Goal: Transaction & Acquisition: Obtain resource

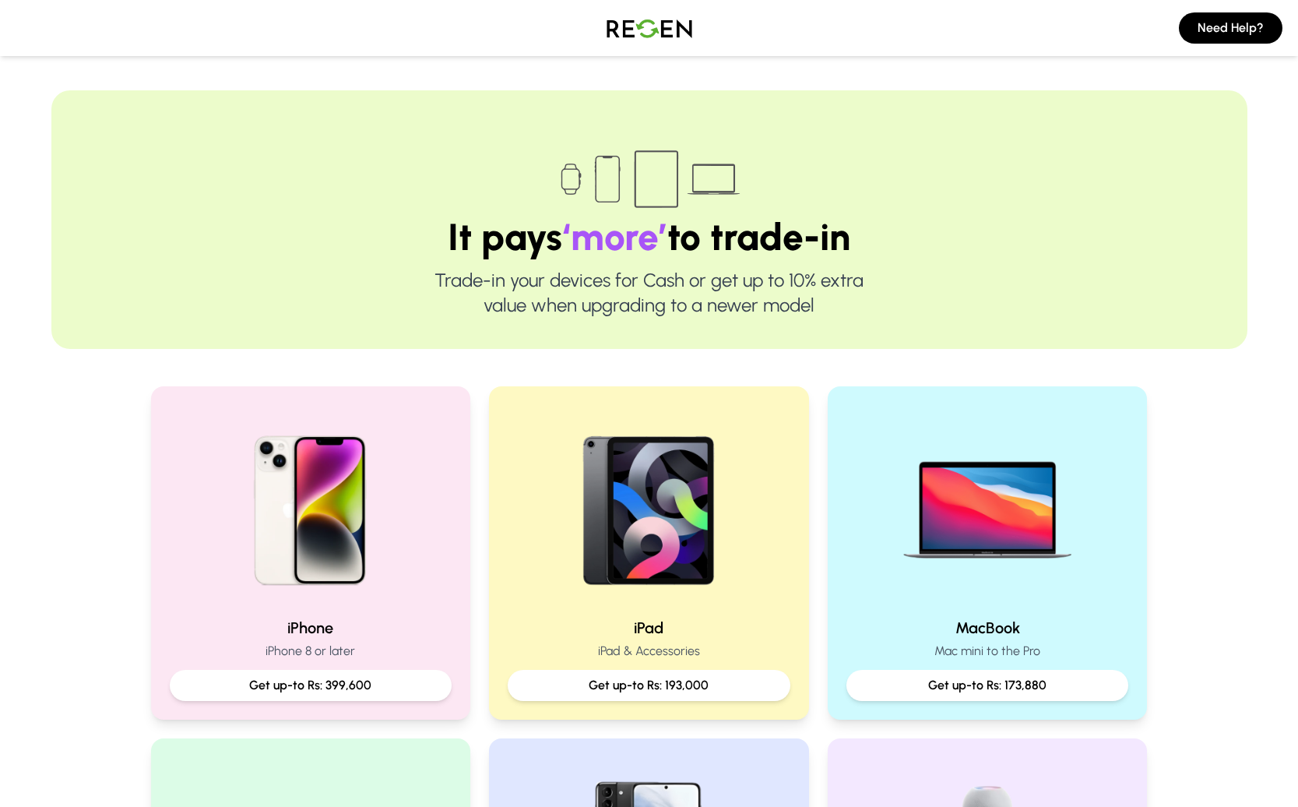
scroll to position [139, 0]
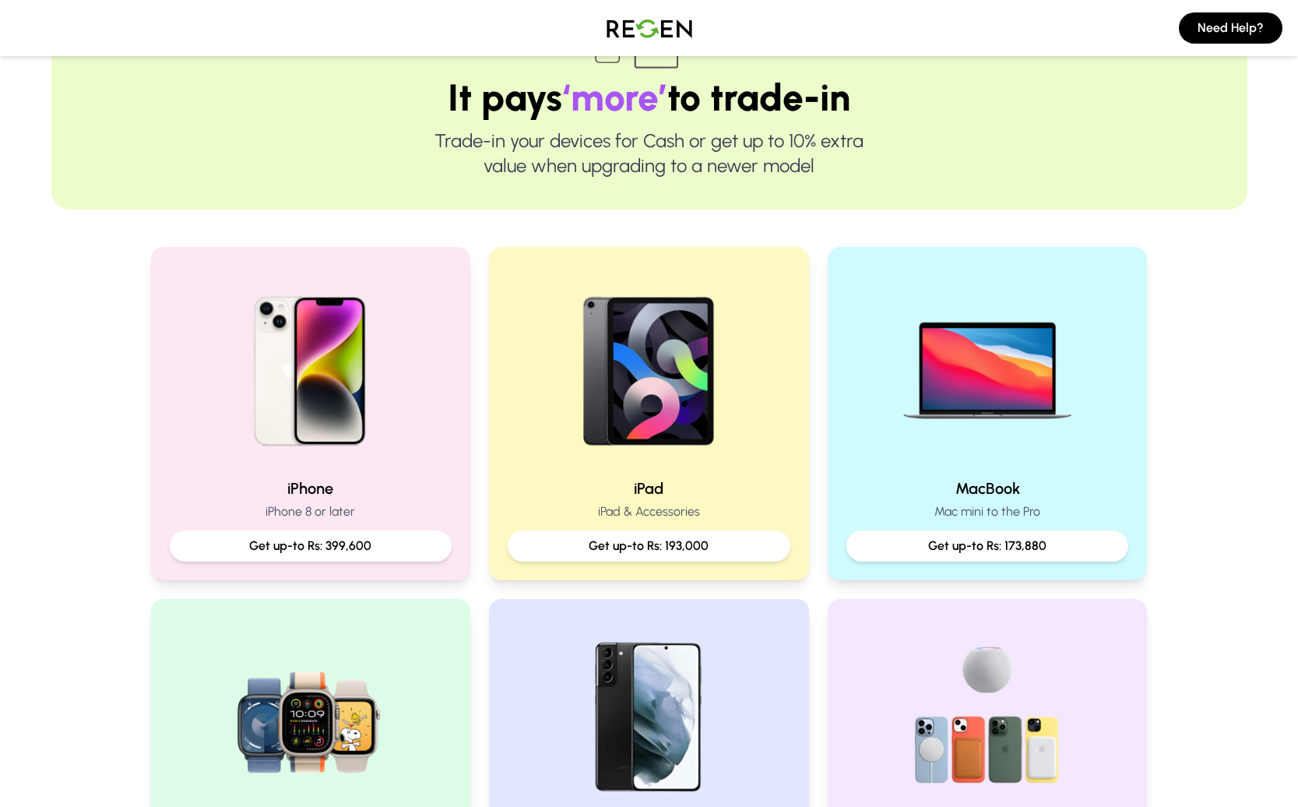
click at [392, 396] on img at bounding box center [310, 364] width 199 height 199
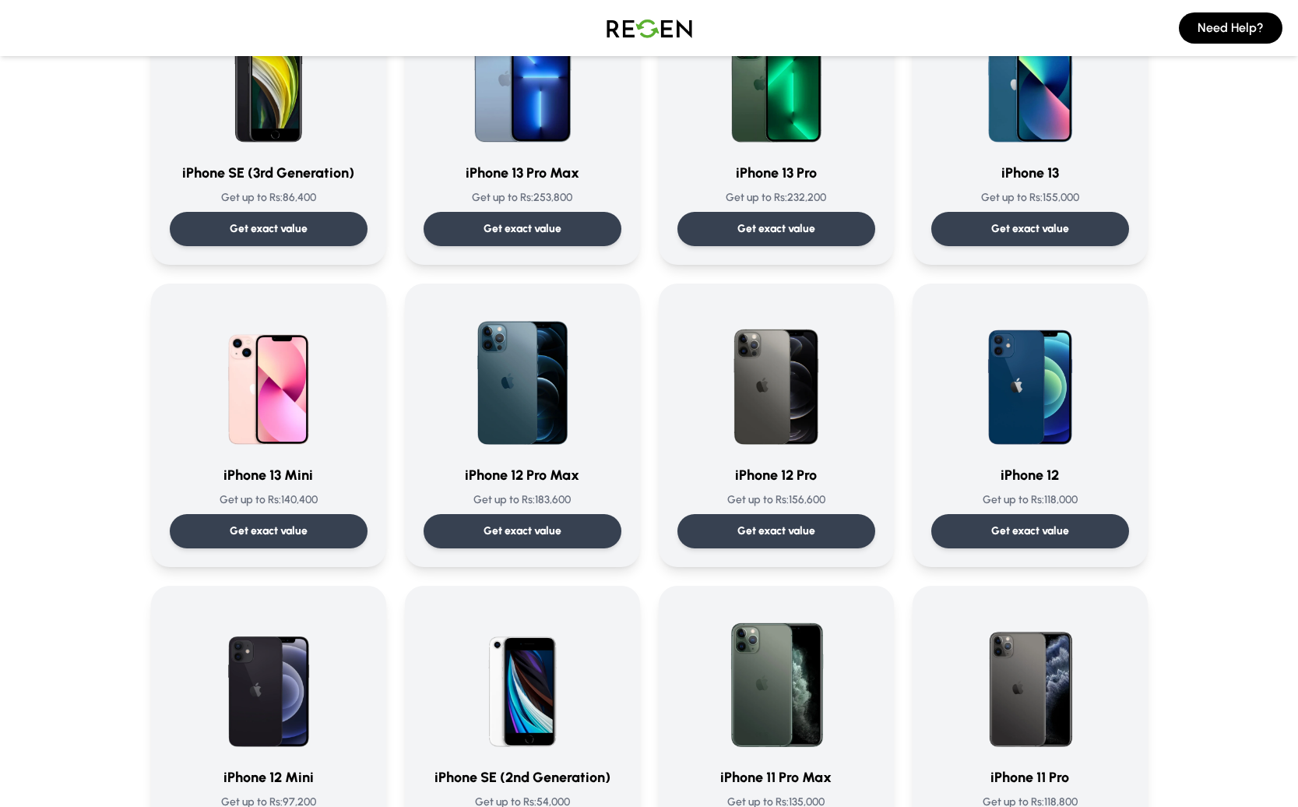
scroll to position [801, 0]
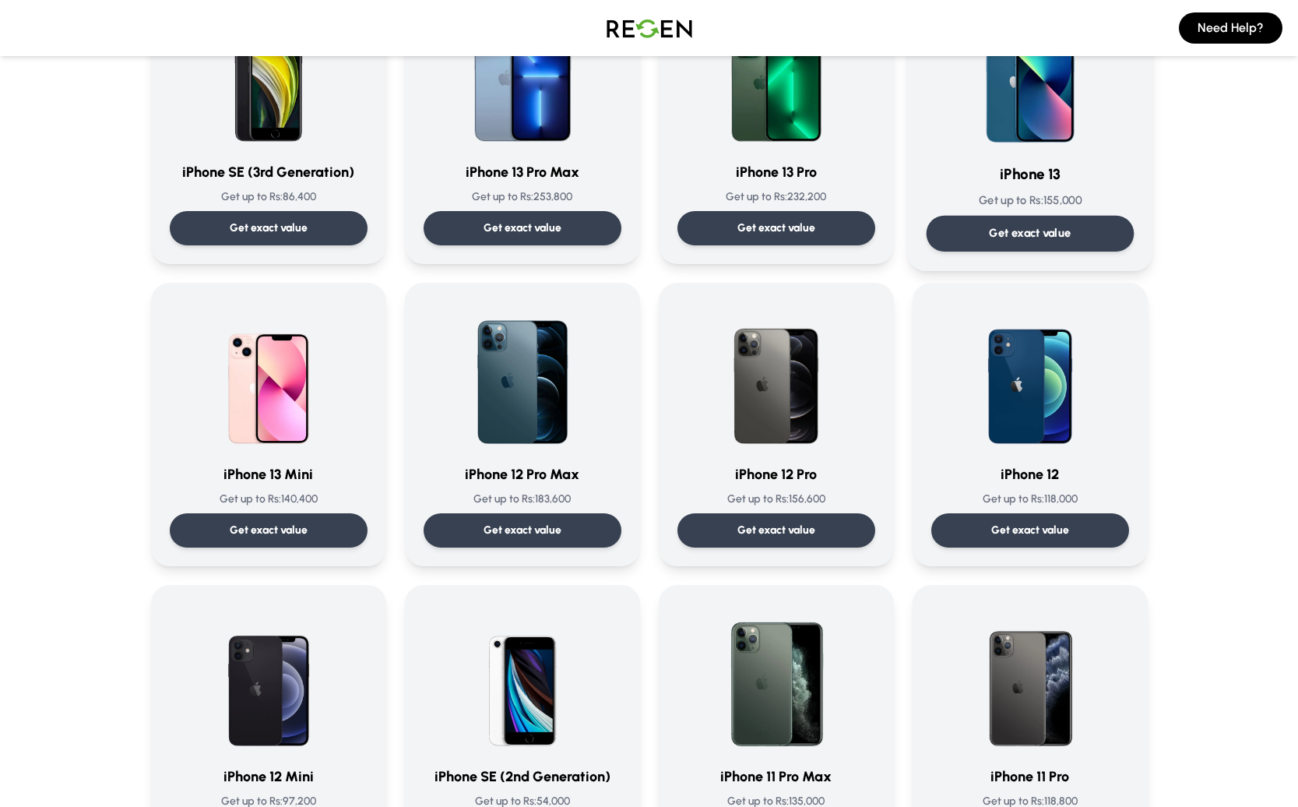
click at [1052, 105] on img at bounding box center [1029, 71] width 157 height 157
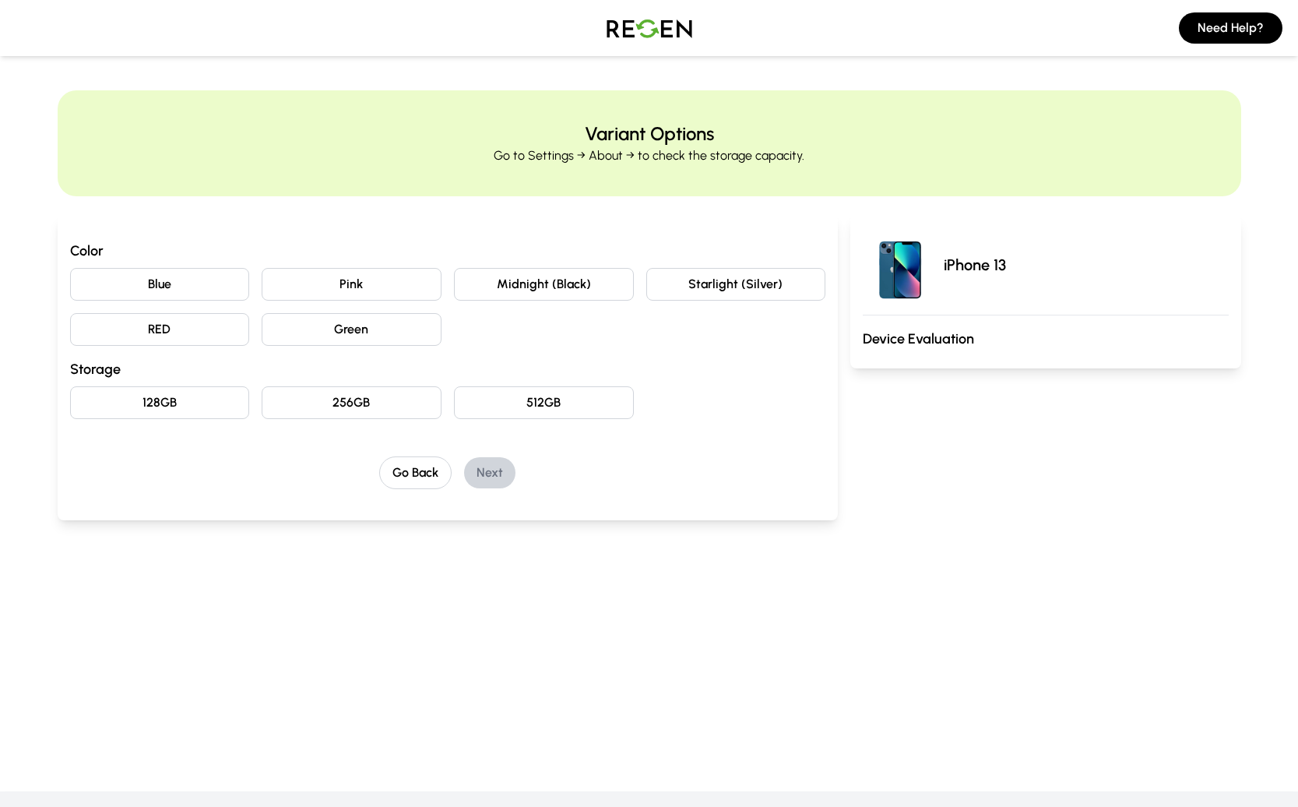
click at [188, 293] on button "Blue" at bounding box center [160, 284] width 180 height 33
click at [180, 389] on button "128GB" at bounding box center [160, 402] width 180 height 33
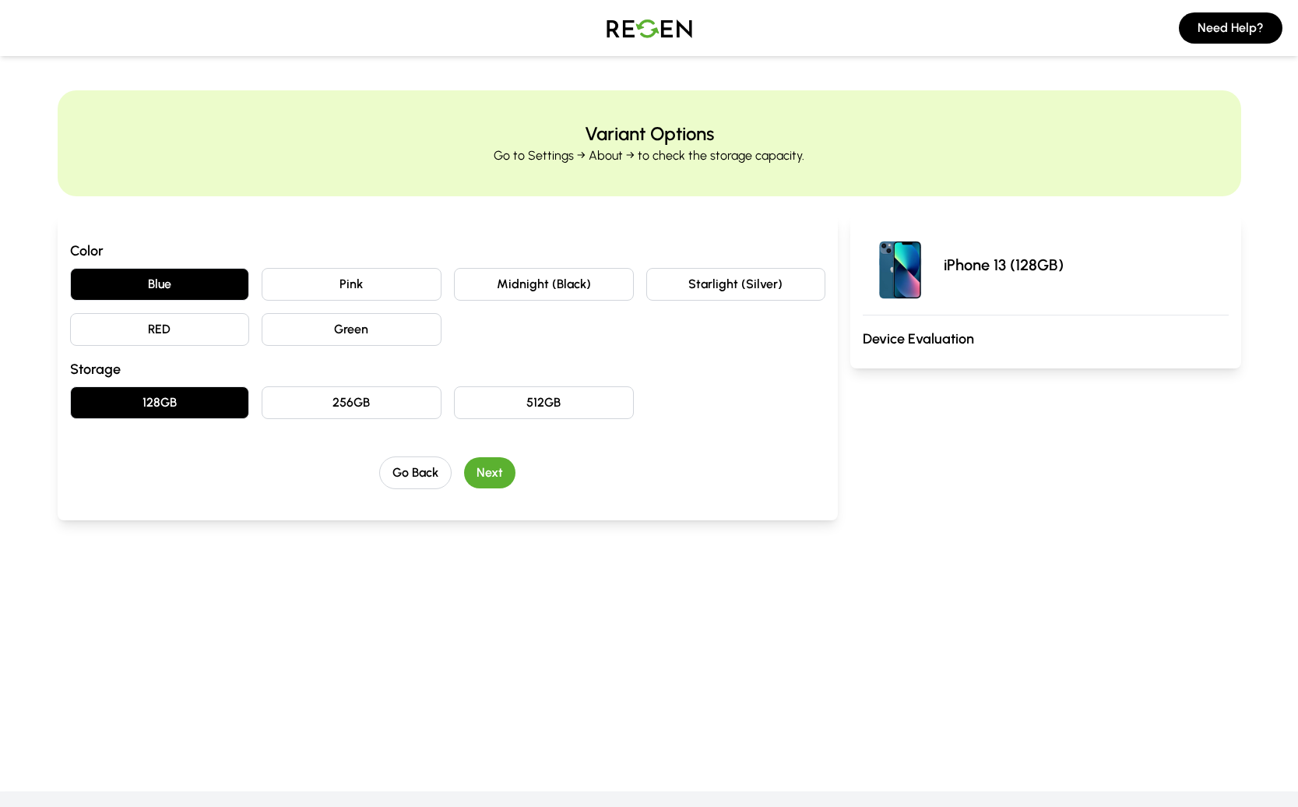
click at [487, 460] on button "Next" at bounding box center [489, 472] width 51 height 31
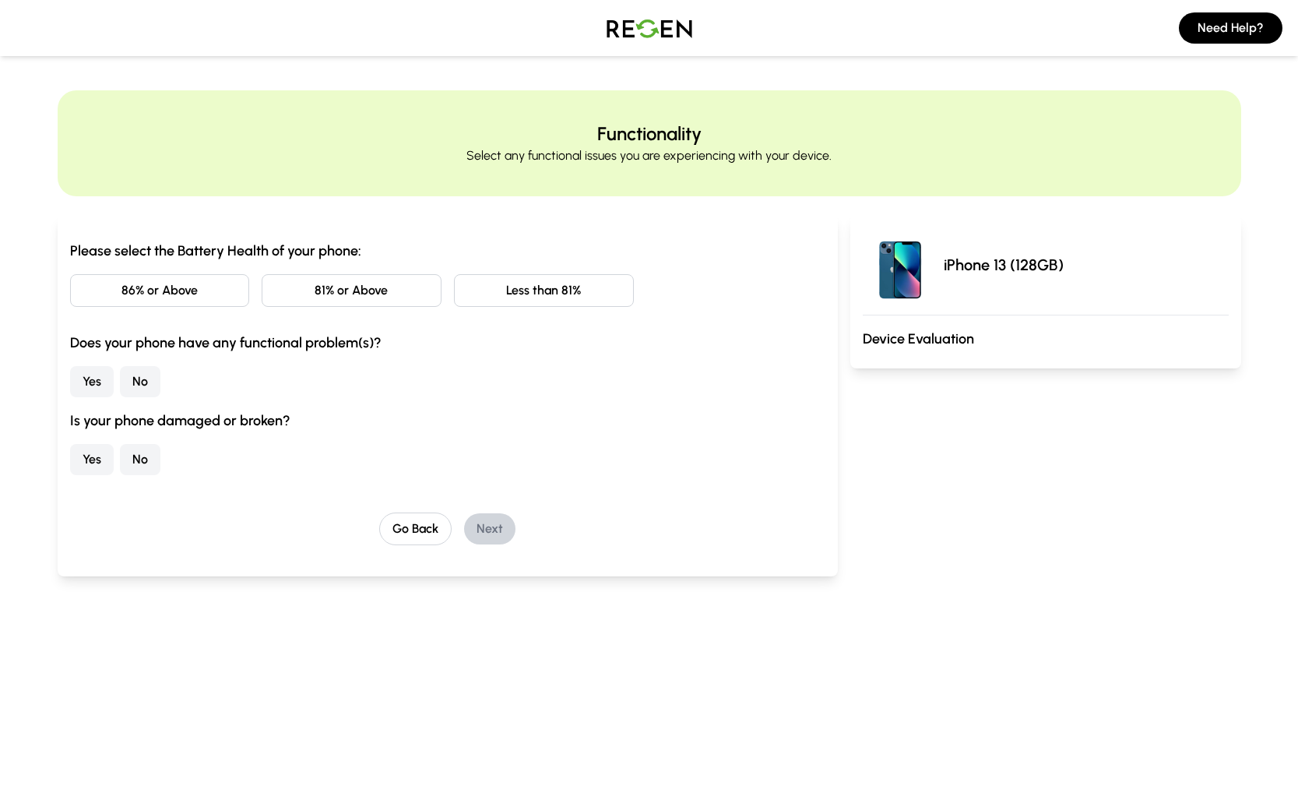
click at [179, 297] on button "86% or Above" at bounding box center [160, 290] width 180 height 33
click at [135, 381] on button "No" at bounding box center [140, 381] width 40 height 31
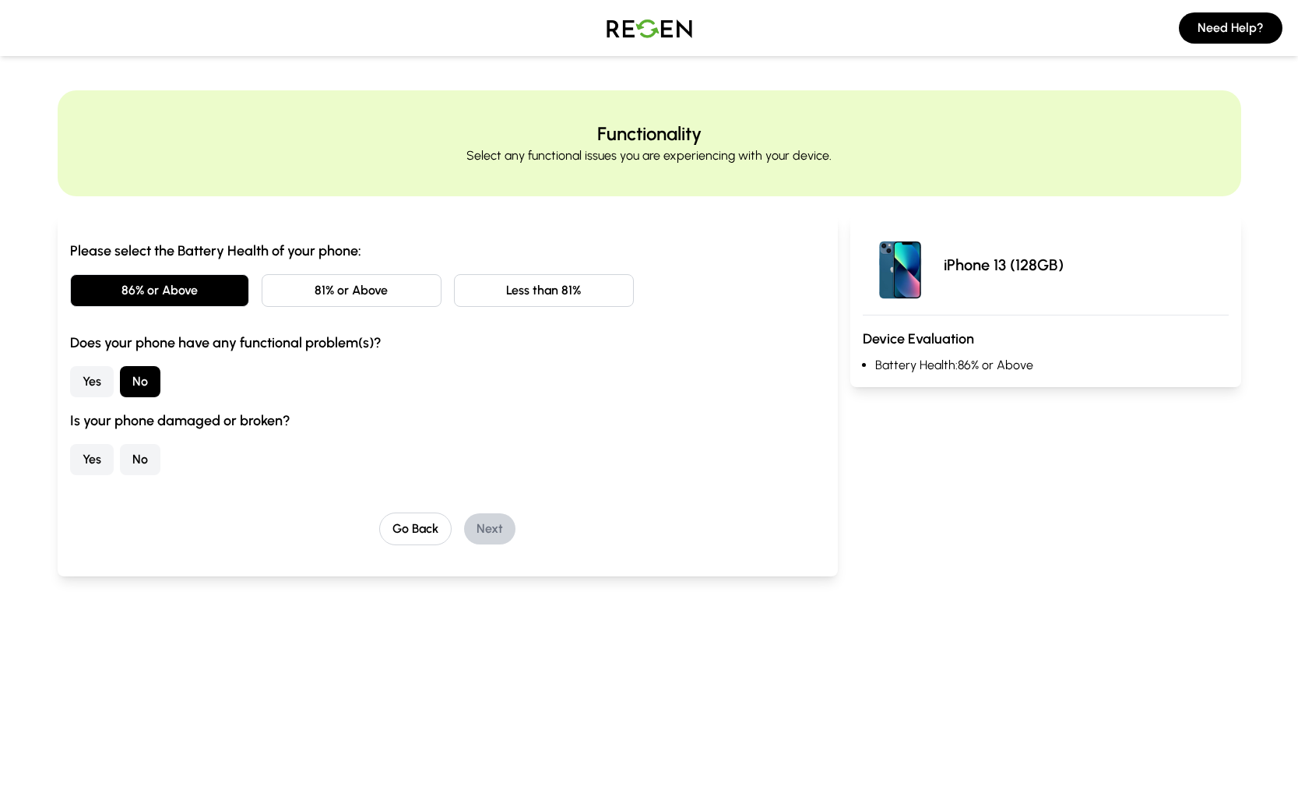
click at [135, 456] on button "No" at bounding box center [140, 459] width 40 height 31
click at [489, 526] on button "Next" at bounding box center [489, 528] width 51 height 31
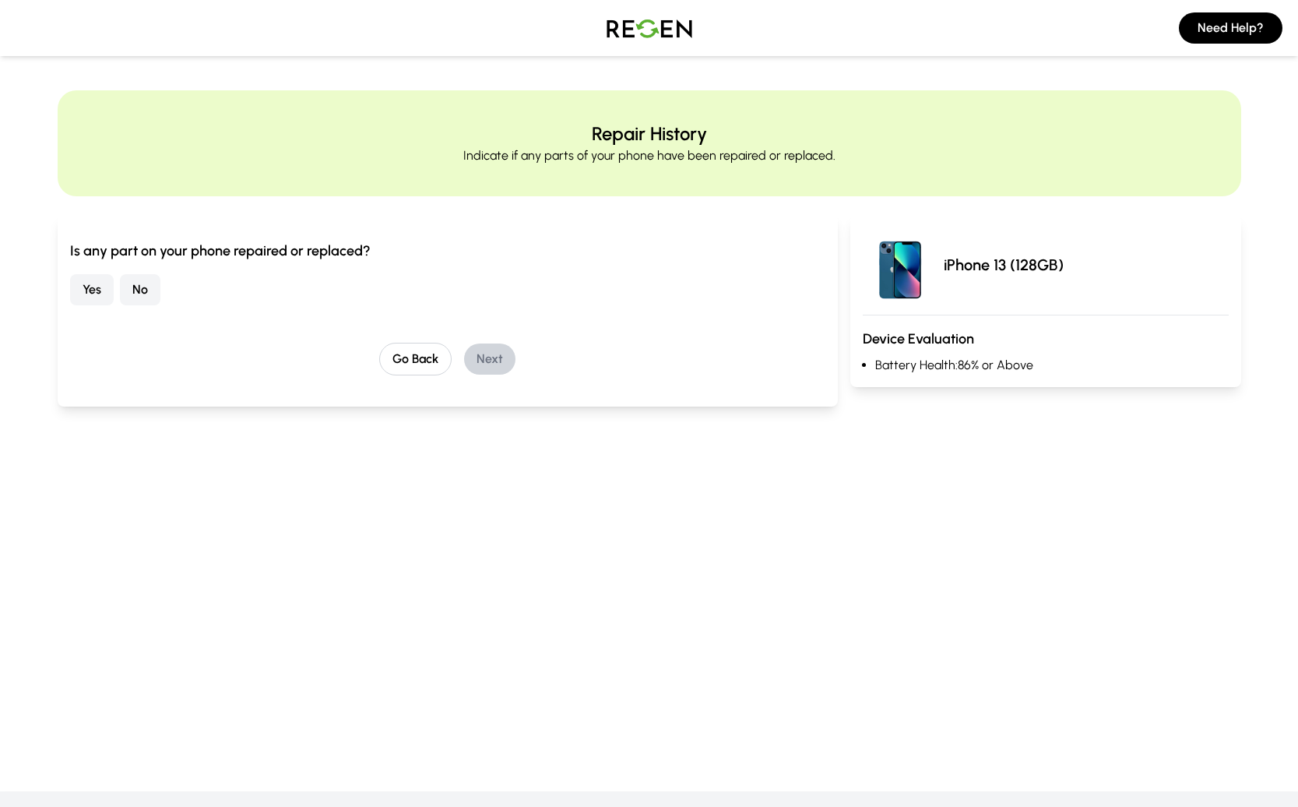
click at [131, 293] on button "No" at bounding box center [140, 289] width 40 height 31
click at [500, 348] on button "Next" at bounding box center [489, 358] width 51 height 31
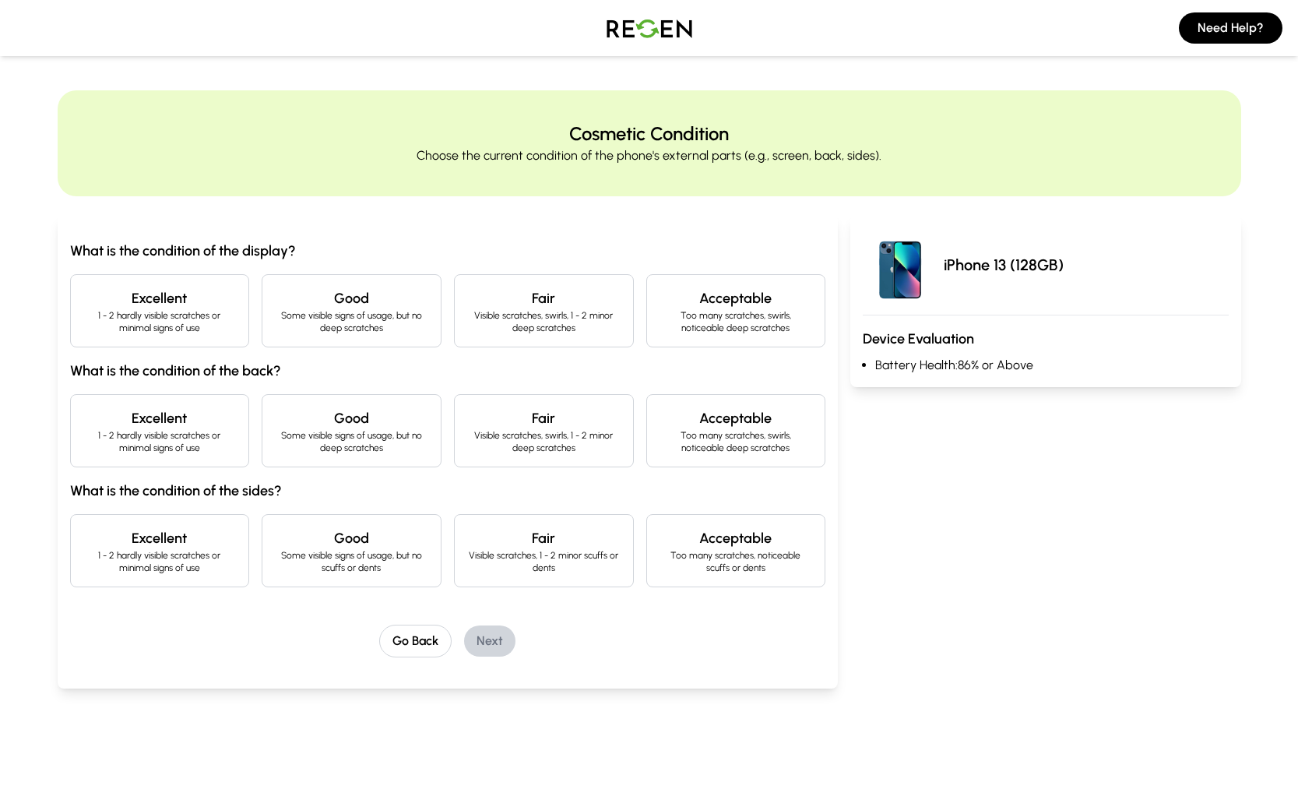
click at [202, 307] on h4 "Excellent" at bounding box center [159, 298] width 153 height 22
click at [167, 436] on p "1 - 2 hardly visible scratches or minimal signs of use" at bounding box center [159, 441] width 153 height 25
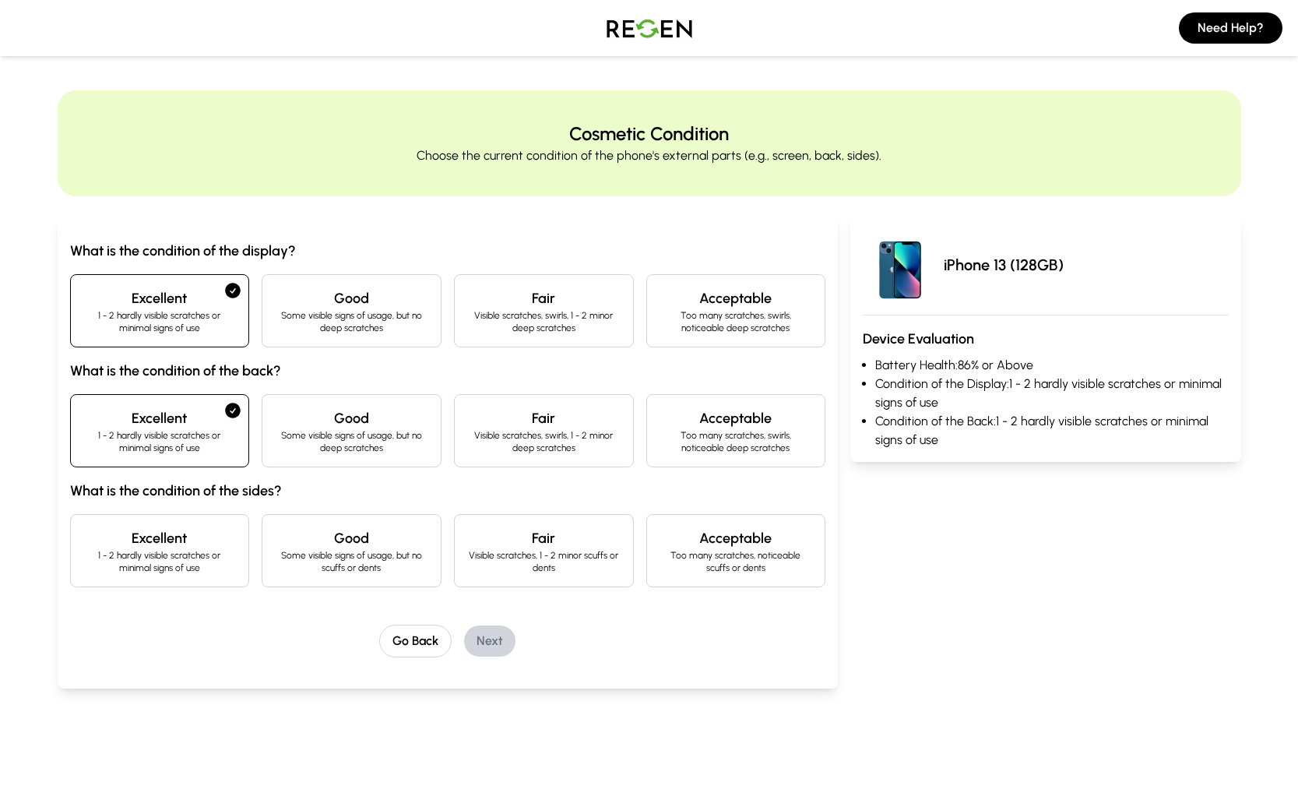
click at [413, 547] on h4 "Good" at bounding box center [351, 538] width 153 height 22
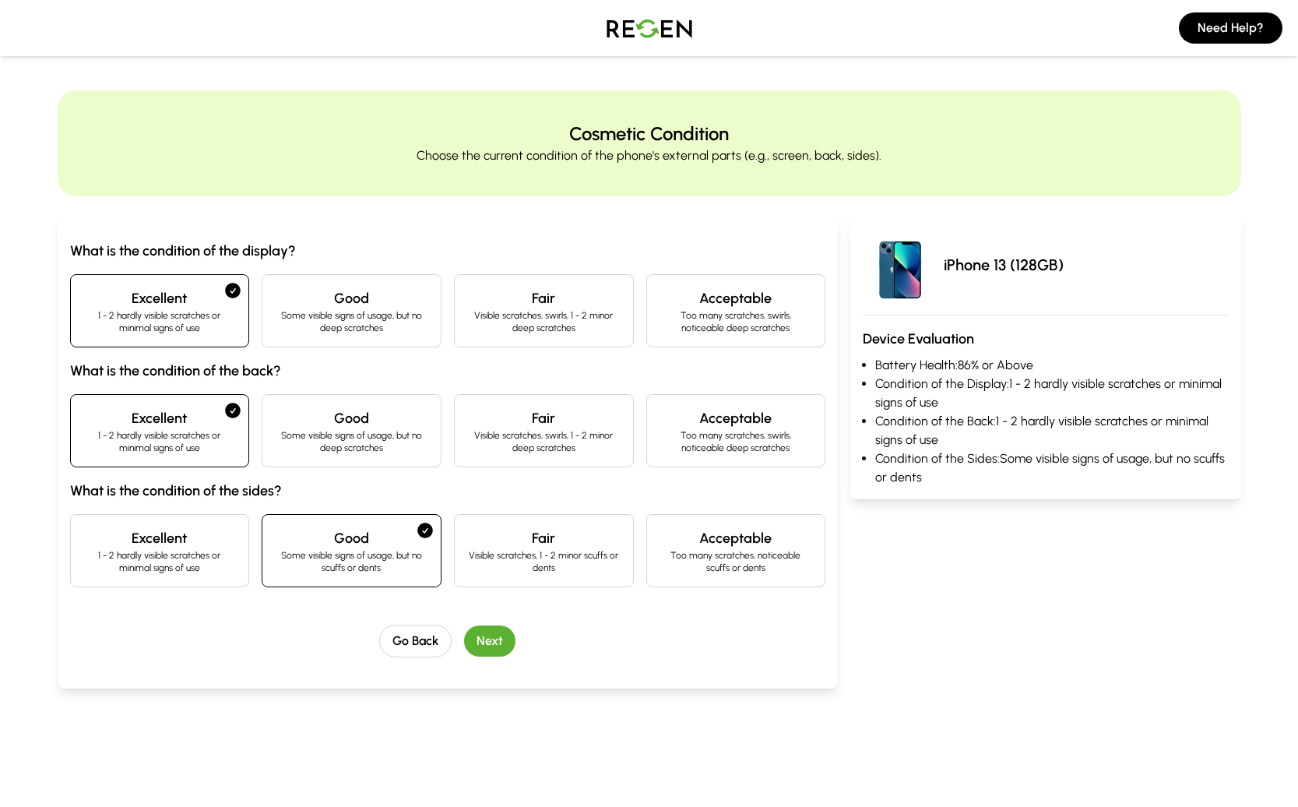
click at [491, 536] on h4 "Fair" at bounding box center [543, 538] width 153 height 22
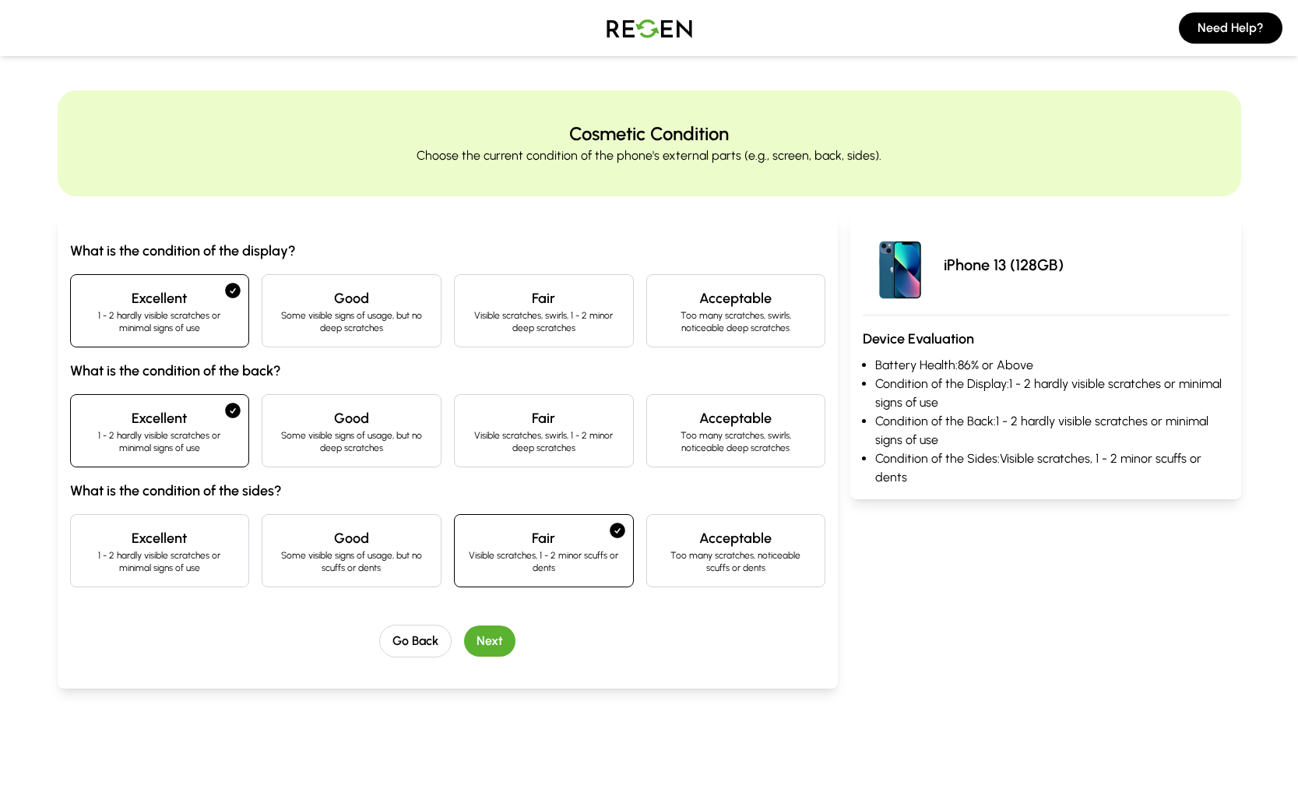
click at [498, 640] on button "Next" at bounding box center [489, 640] width 51 height 31
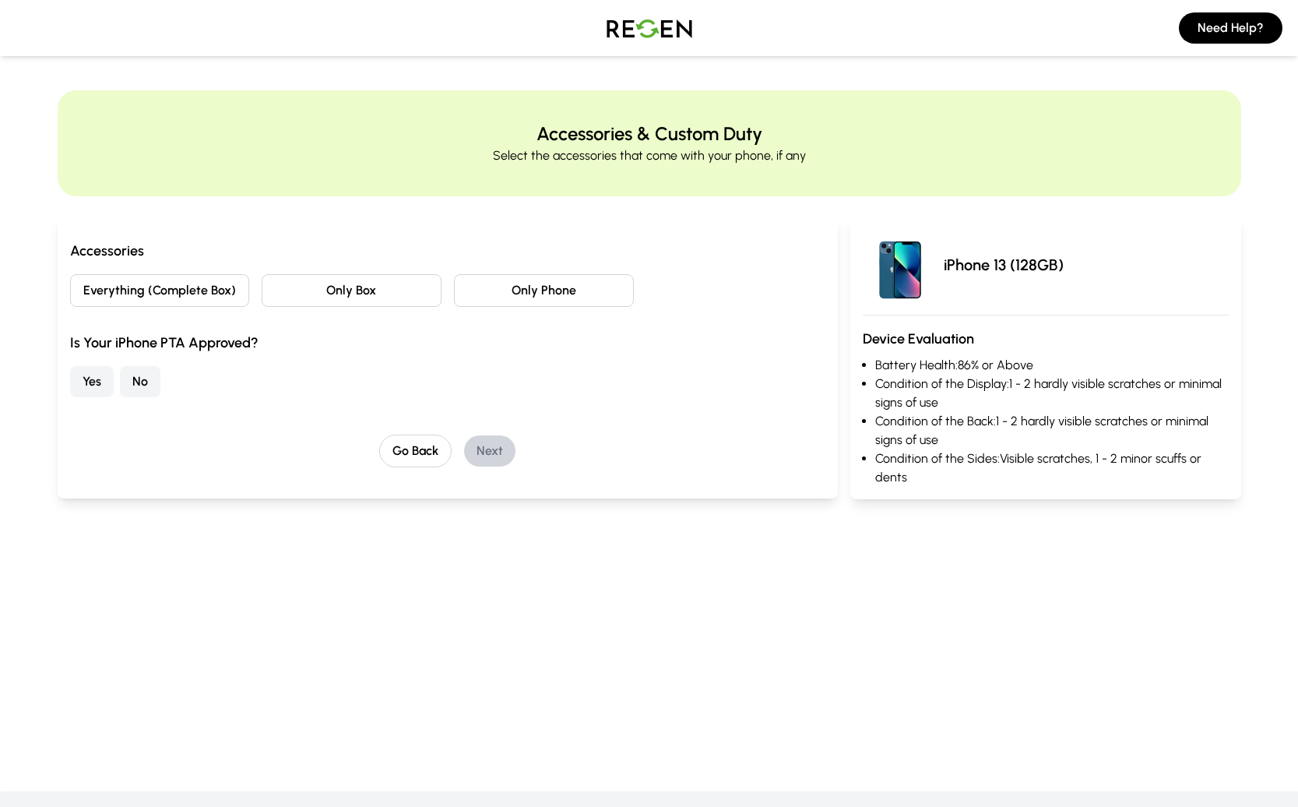
click at [186, 280] on button "Everything (Complete Box)" at bounding box center [160, 290] width 180 height 33
click at [83, 385] on button "Yes" at bounding box center [92, 381] width 44 height 31
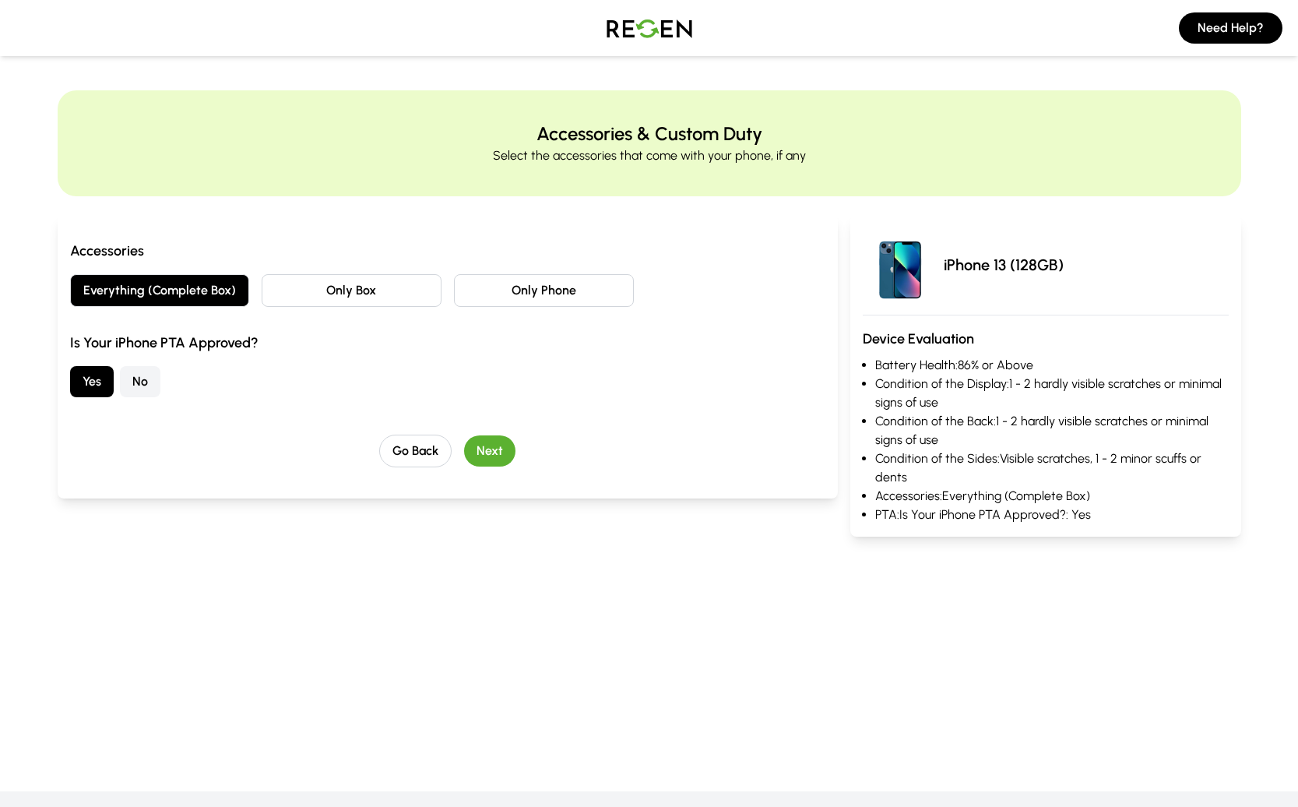
click at [420, 299] on button "Only Box" at bounding box center [352, 290] width 180 height 33
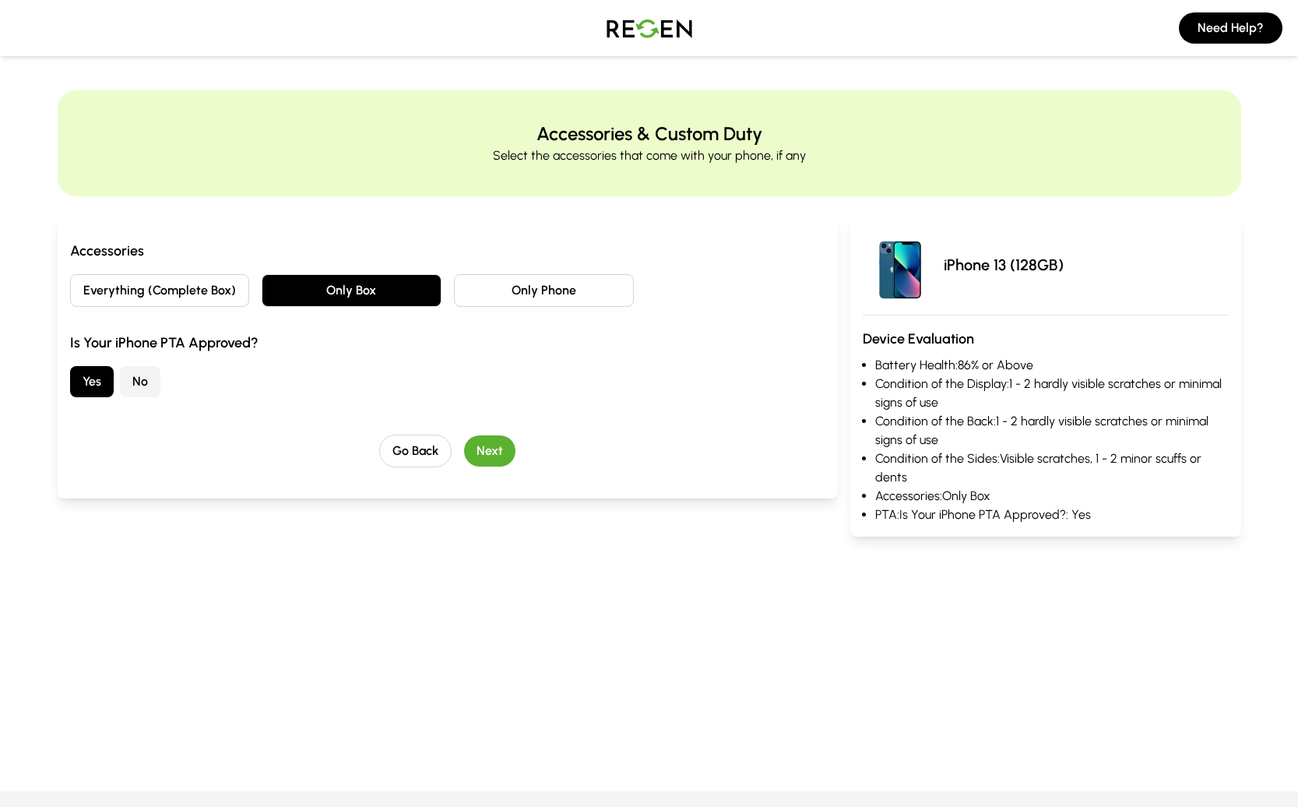
click at [491, 461] on button "Next" at bounding box center [489, 450] width 51 height 31
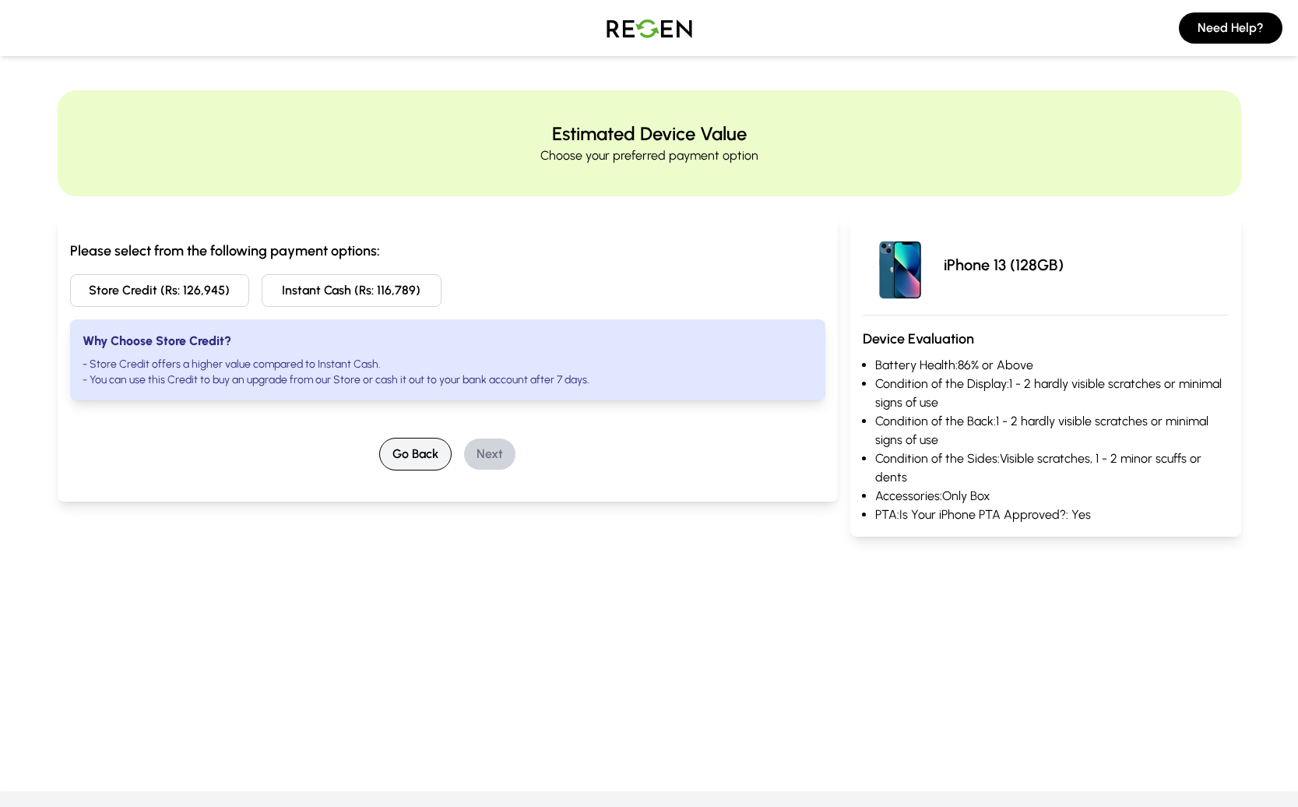
click at [408, 456] on button "Go Back" at bounding box center [415, 454] width 72 height 33
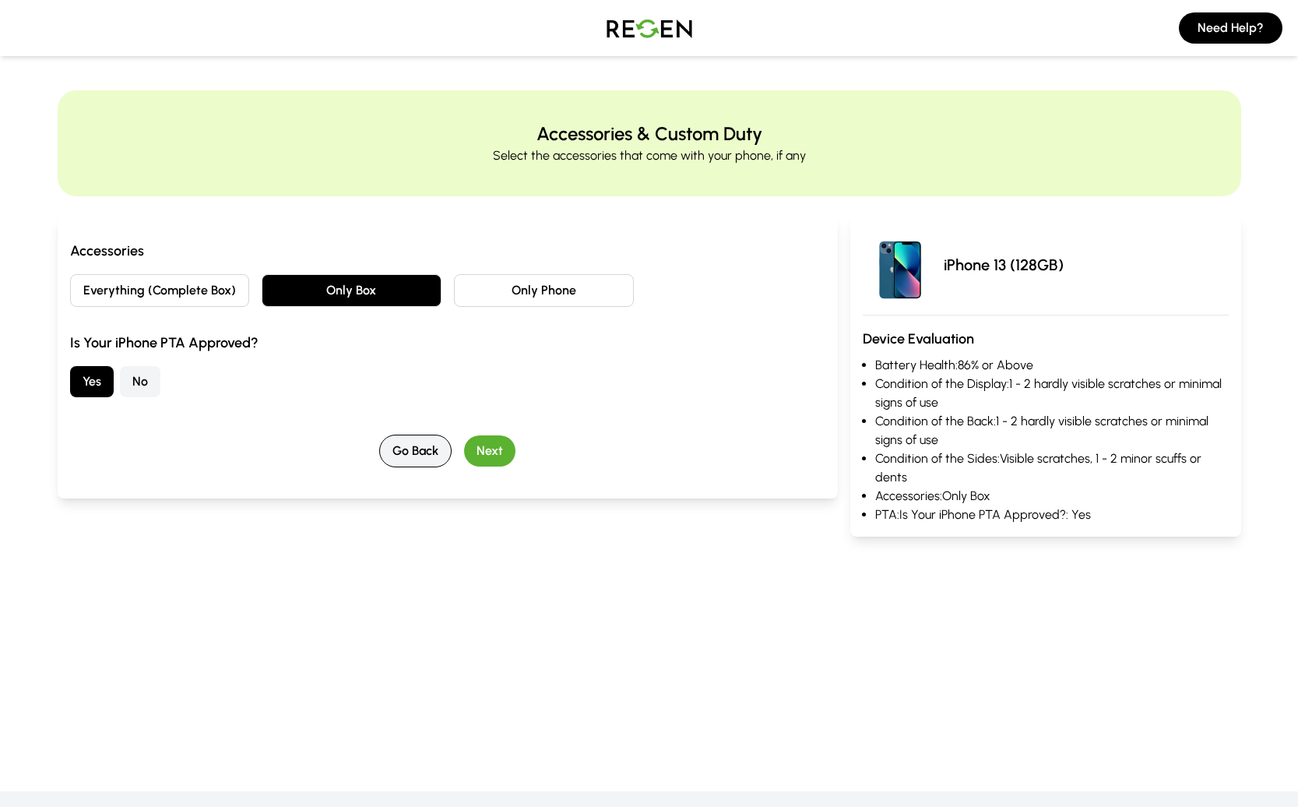
click at [408, 456] on button "Go Back" at bounding box center [415, 450] width 72 height 33
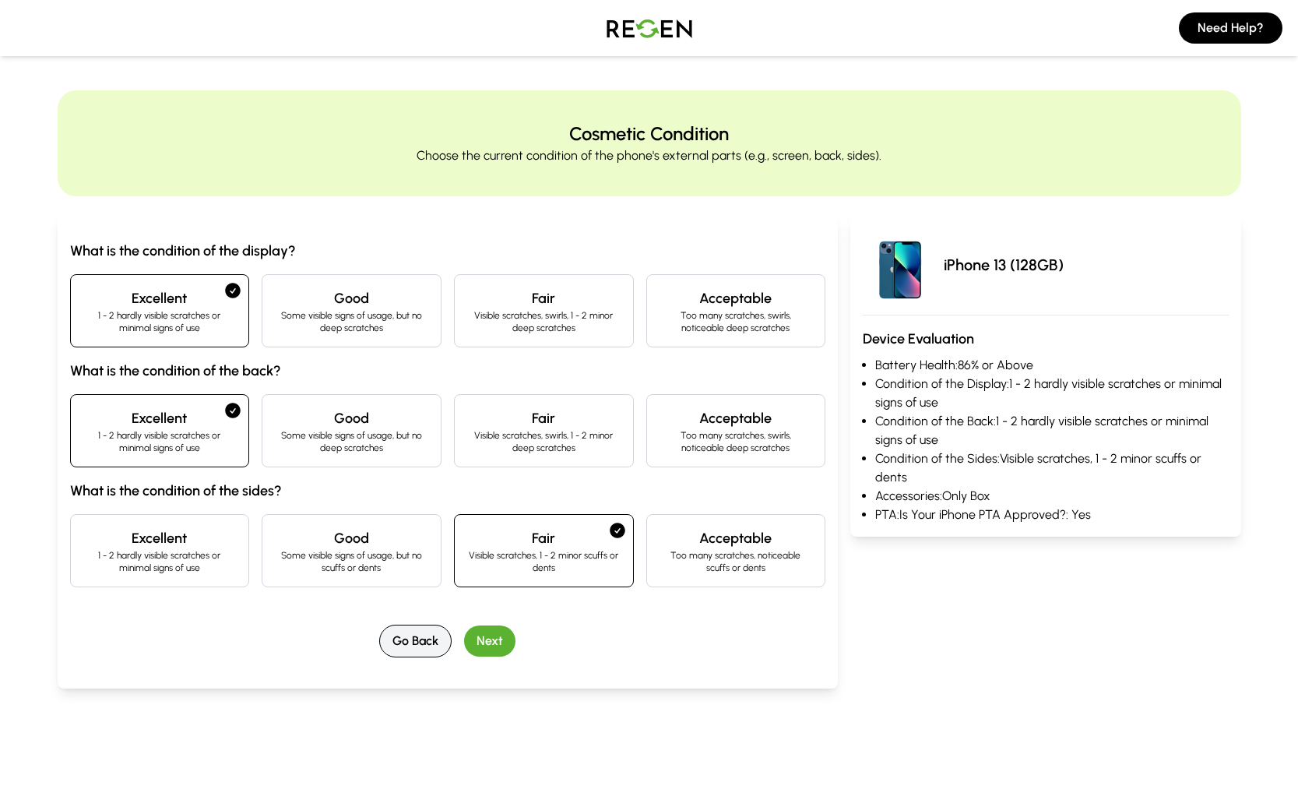
click at [412, 630] on button "Go Back" at bounding box center [415, 640] width 72 height 33
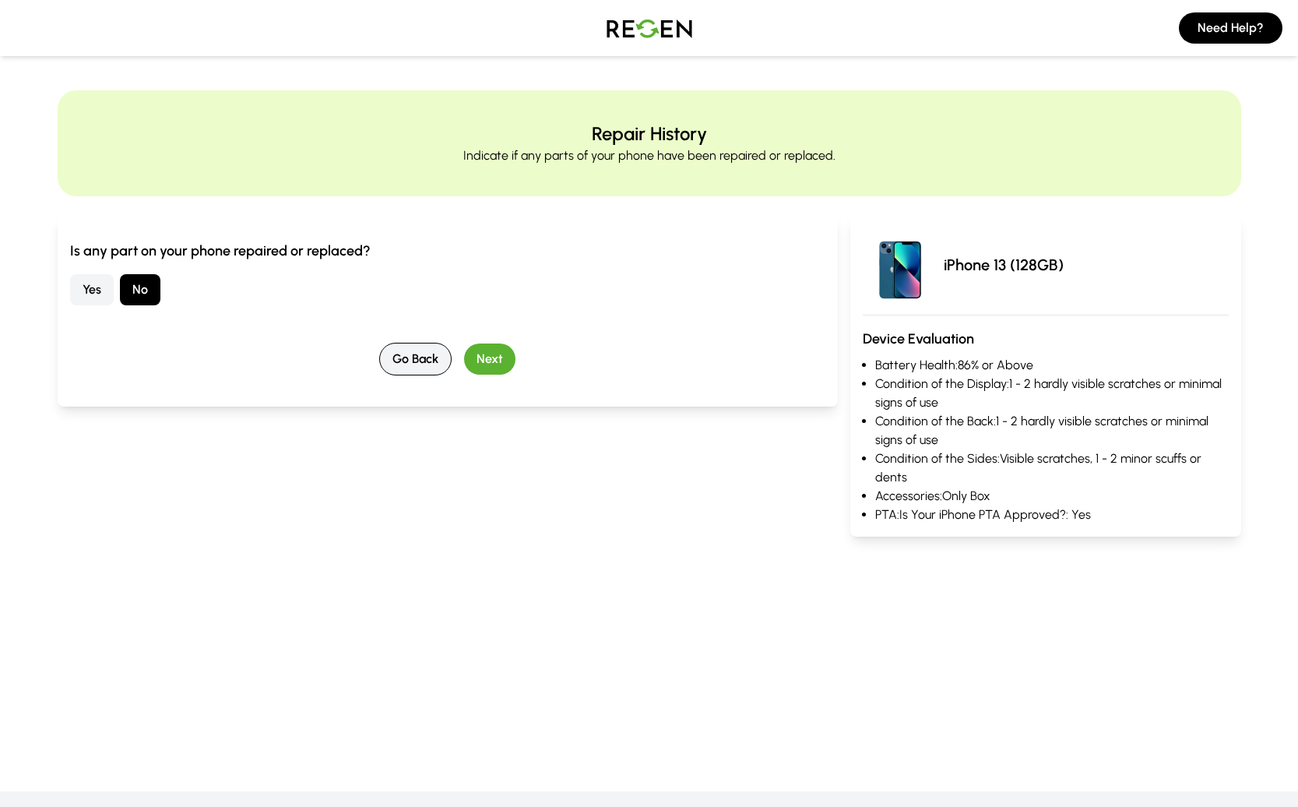
click at [427, 353] on button "Go Back" at bounding box center [415, 359] width 72 height 33
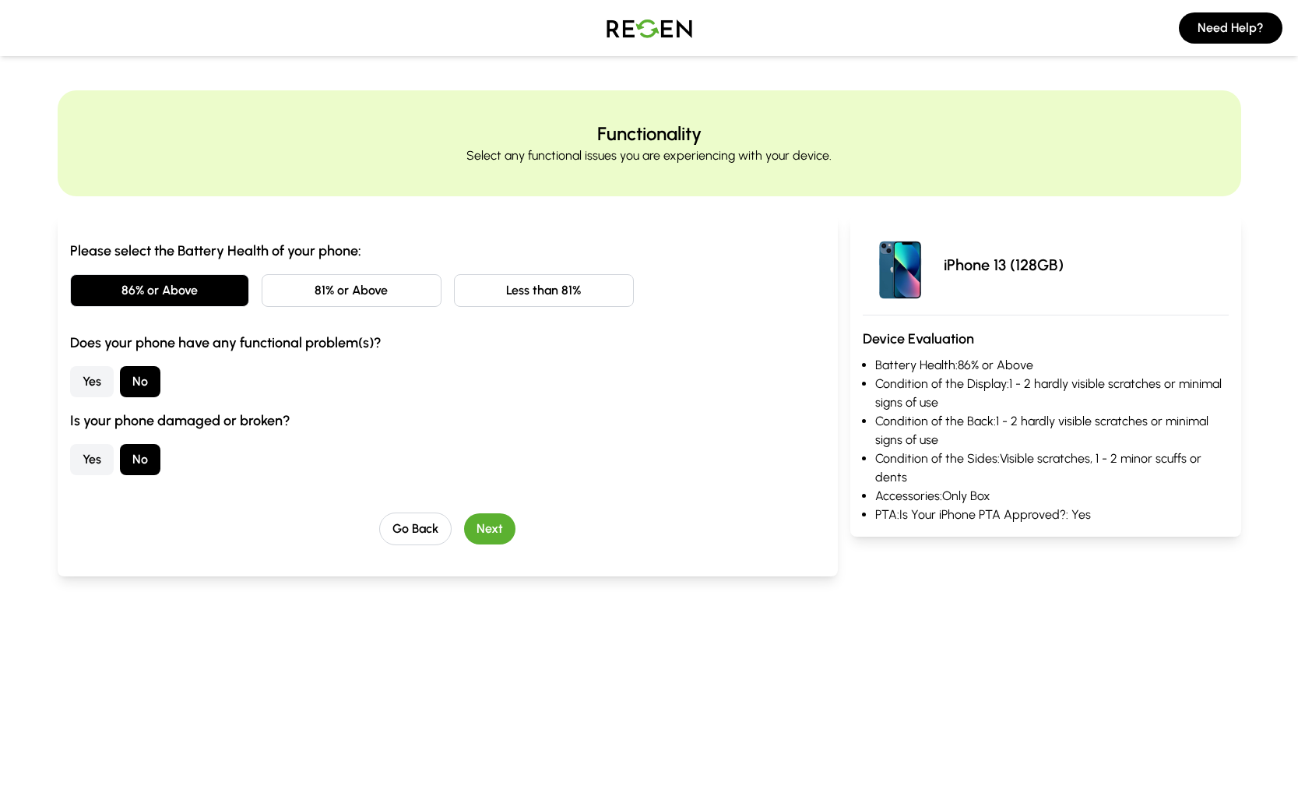
click at [390, 298] on button "81% or Above" at bounding box center [352, 290] width 180 height 33
click at [483, 529] on button "Next" at bounding box center [489, 528] width 51 height 31
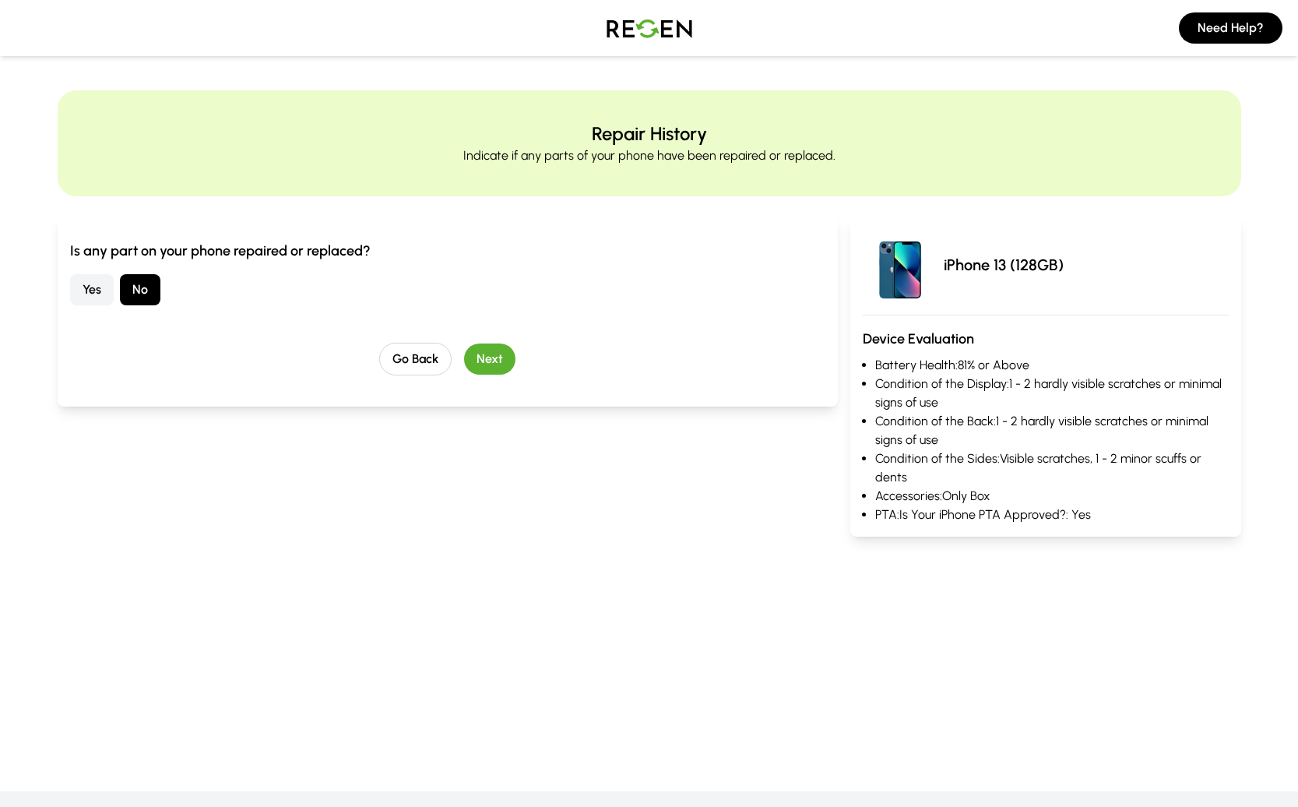
click at [501, 359] on button "Next" at bounding box center [489, 358] width 51 height 31
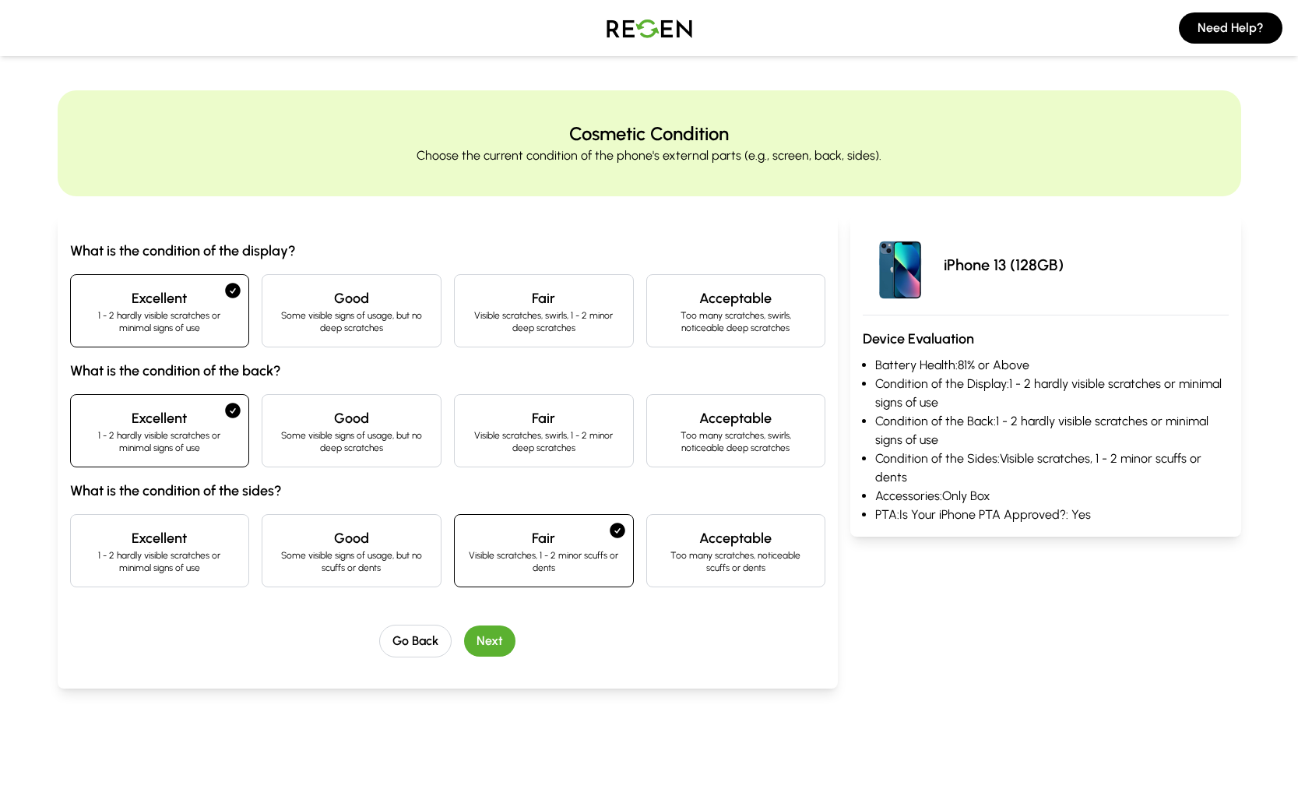
click at [497, 646] on button "Next" at bounding box center [489, 640] width 51 height 31
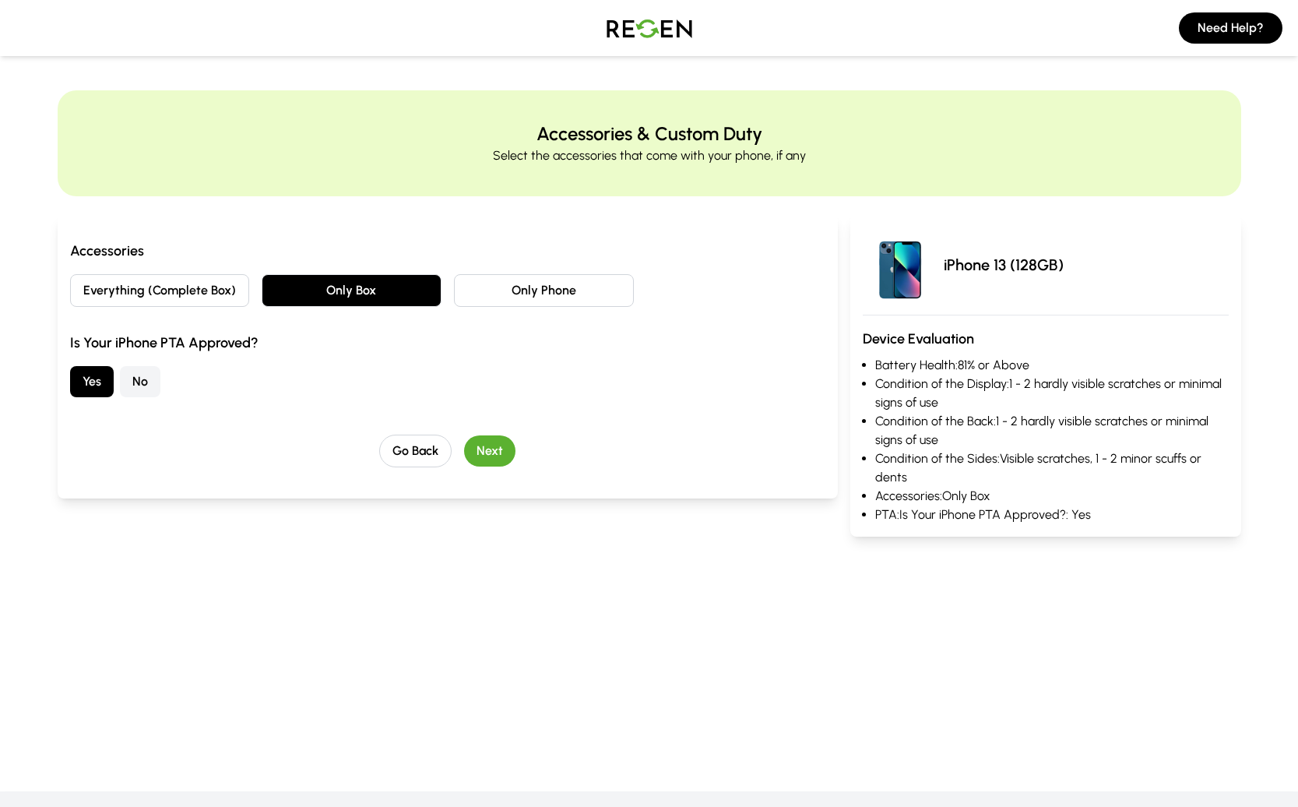
click at [505, 445] on button "Next" at bounding box center [489, 450] width 51 height 31
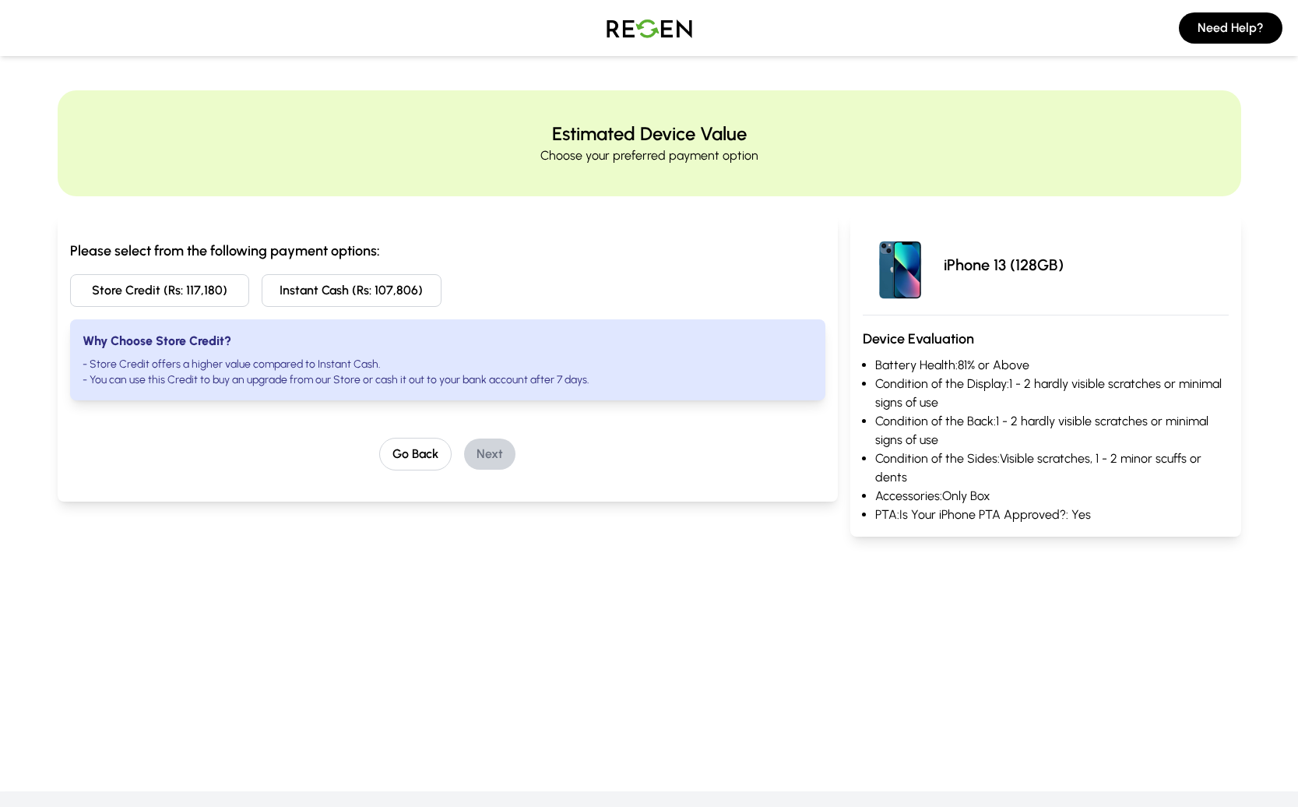
click at [320, 291] on button "Instant Cash (Rs: 107,806)" at bounding box center [352, 290] width 180 height 33
click at [501, 448] on button "Next" at bounding box center [489, 453] width 51 height 31
